Goal: Check status: Check status

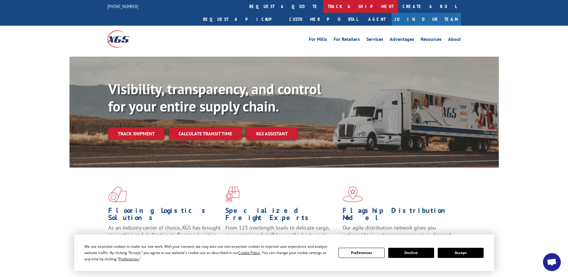
click at [323, 6] on link "track a shipment" at bounding box center [360, 6] width 75 height 13
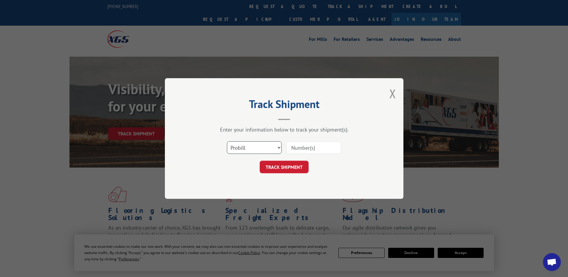
click at [257, 146] on select "Select category... Probill BOL PO" at bounding box center [254, 147] width 55 height 13
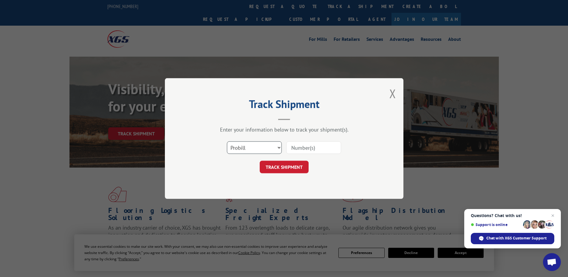
select select "bol"
click at [227, 141] on select "Select category... Probill BOL PO" at bounding box center [254, 147] width 55 height 13
paste input "6025456"
type input "6025456"
click at [281, 168] on button "TRACK SHIPMENT" at bounding box center [284, 167] width 49 height 13
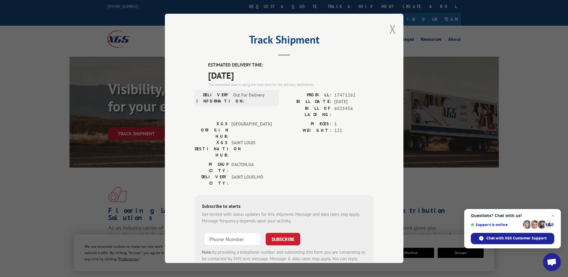
click at [389, 29] on button "Close modal" at bounding box center [392, 29] width 7 height 16
